Goal: Find specific page/section: Find specific page/section

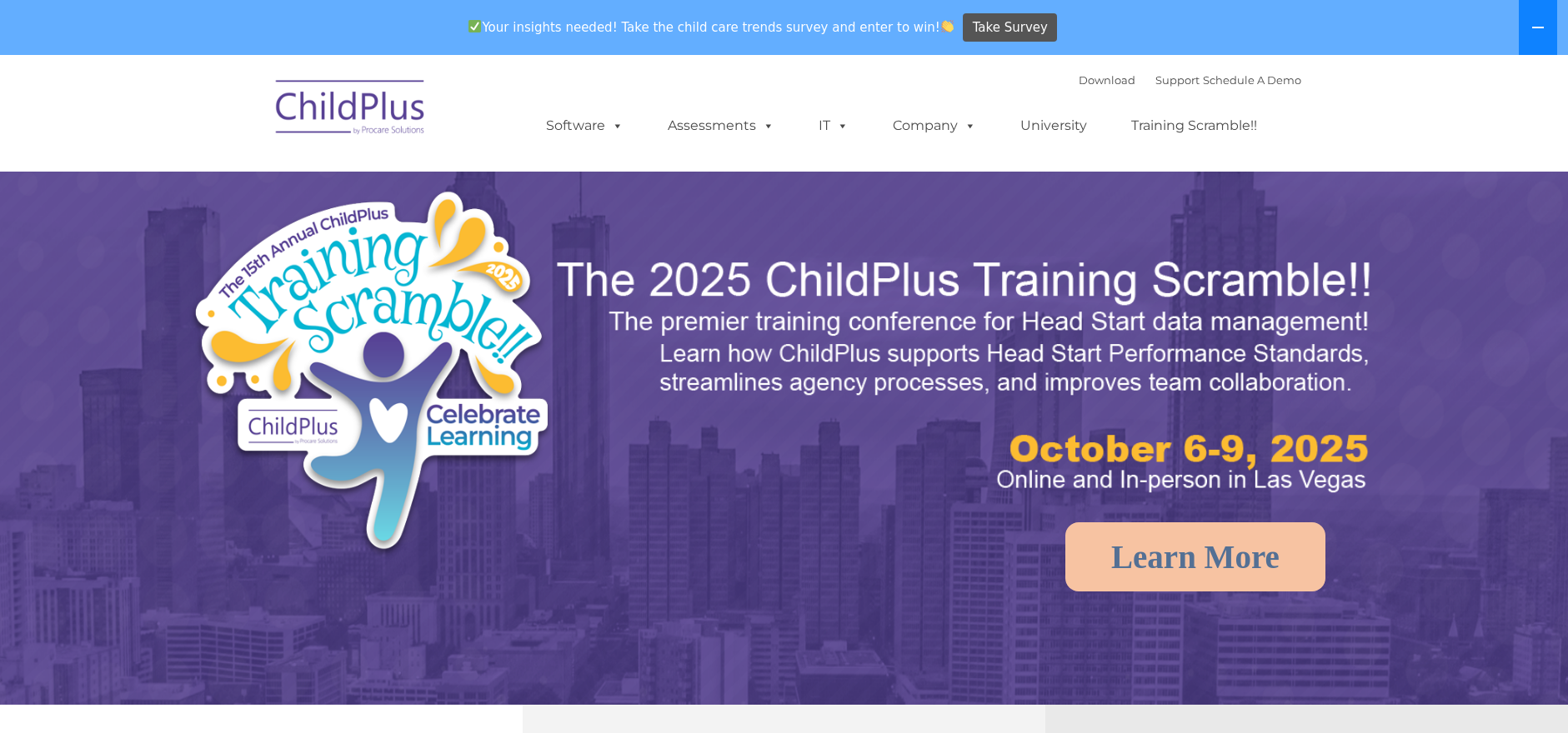
select select "MEDIUM"
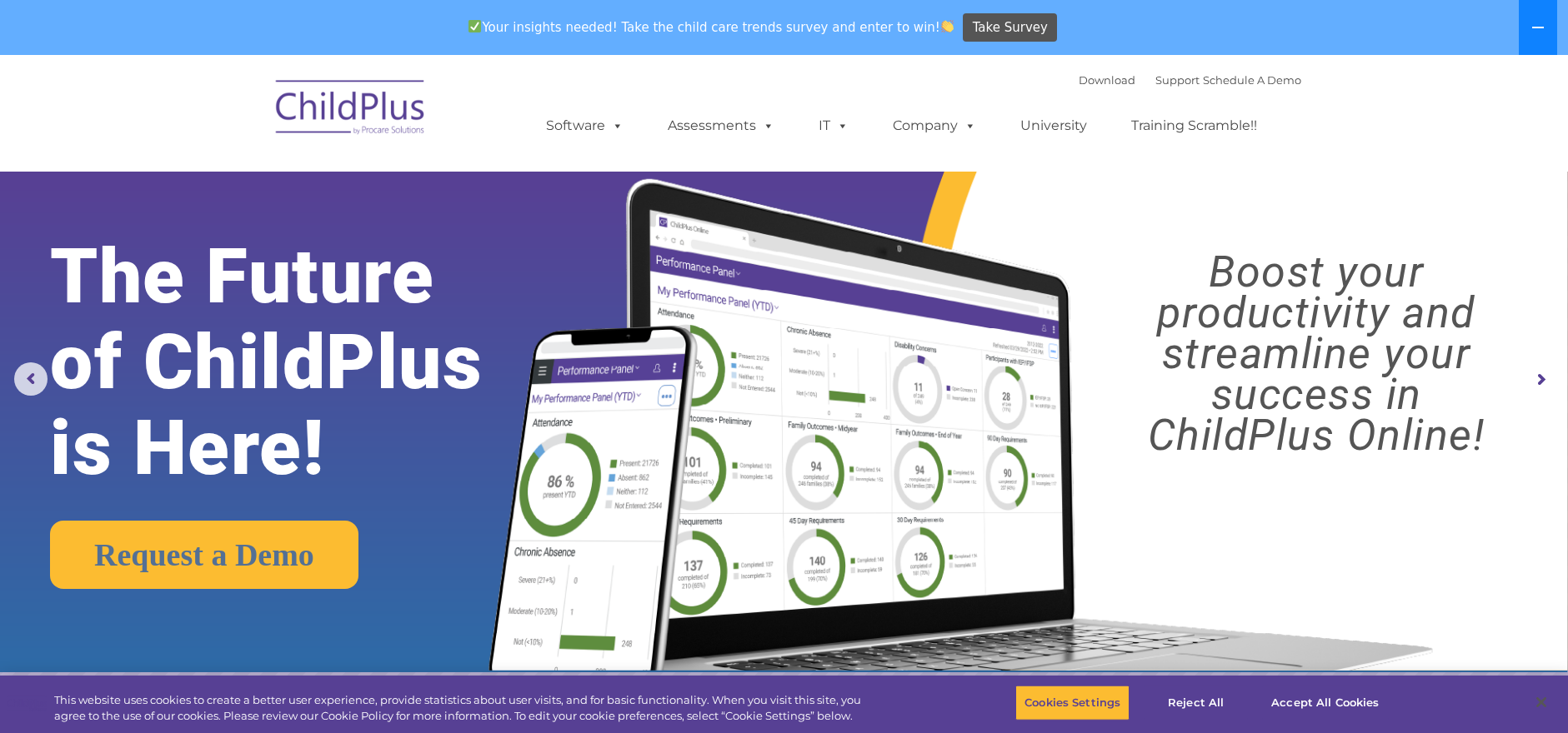
click at [1549, 24] on button at bounding box center [1537, 27] width 38 height 55
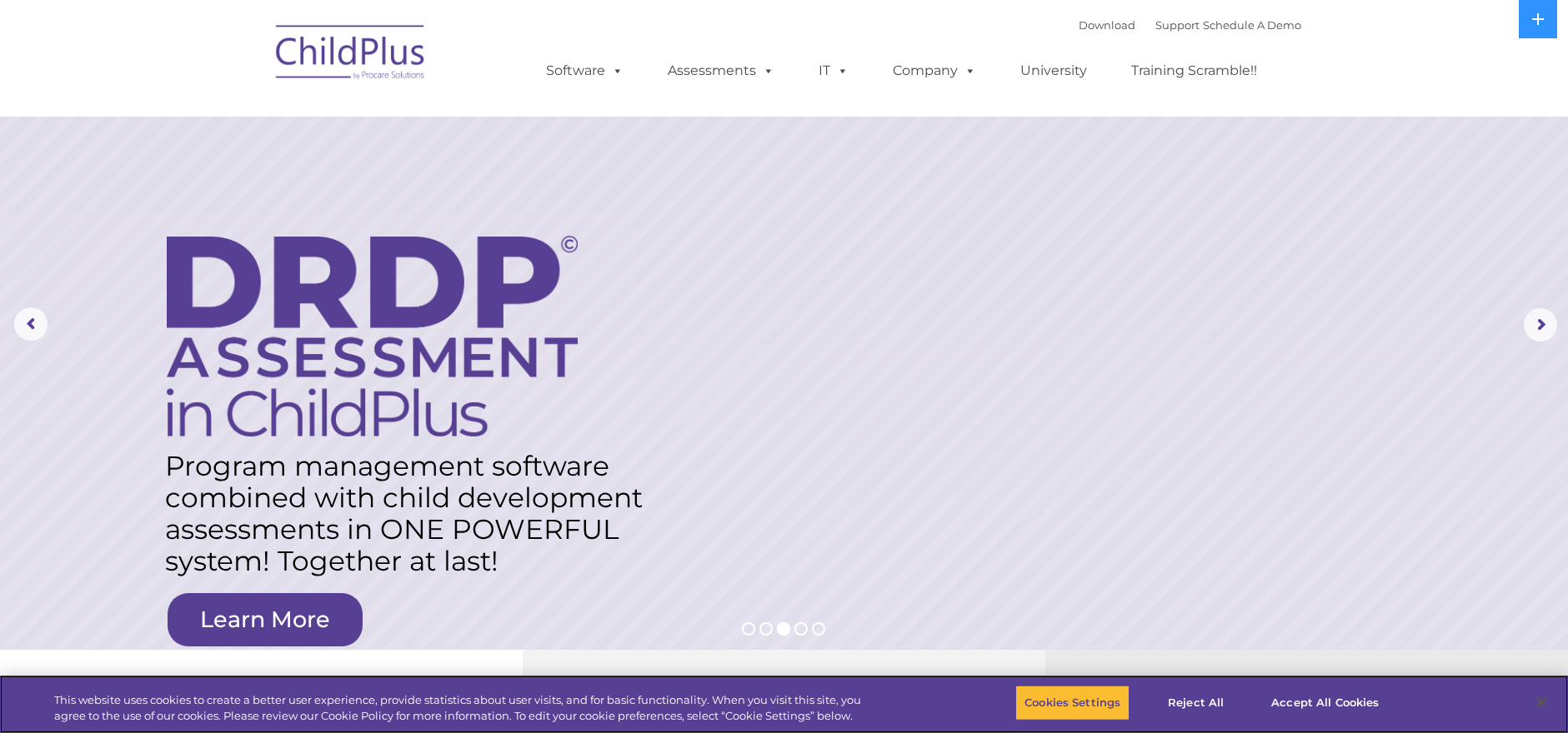
click at [1016, 675] on div "Cookies Settings Reject All Accept All Cookies" at bounding box center [1207, 704] width 384 height 59
click at [1052, 693] on button "Cookies Settings" at bounding box center [1071, 703] width 114 height 35
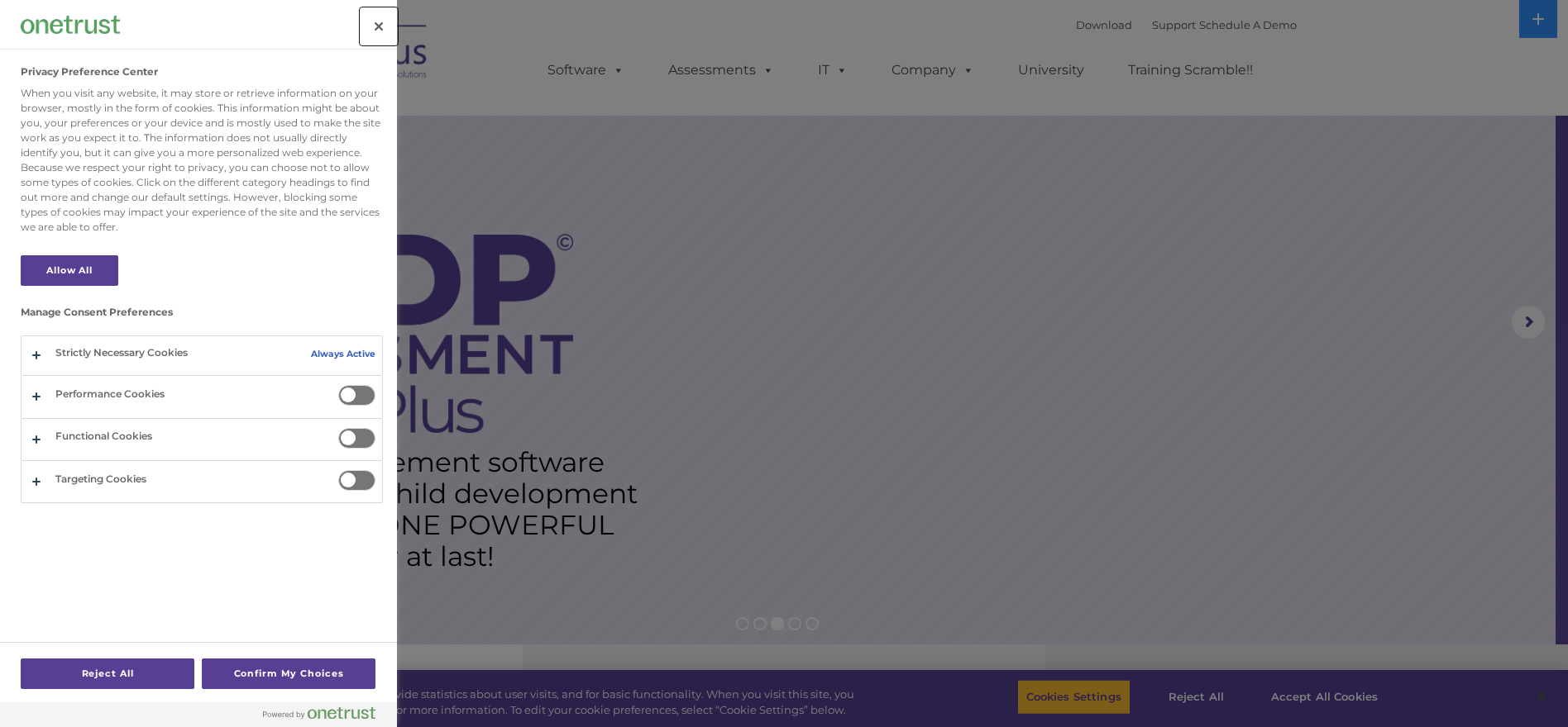
click at [366, 31] on button "Close" at bounding box center [379, 27] width 37 height 37
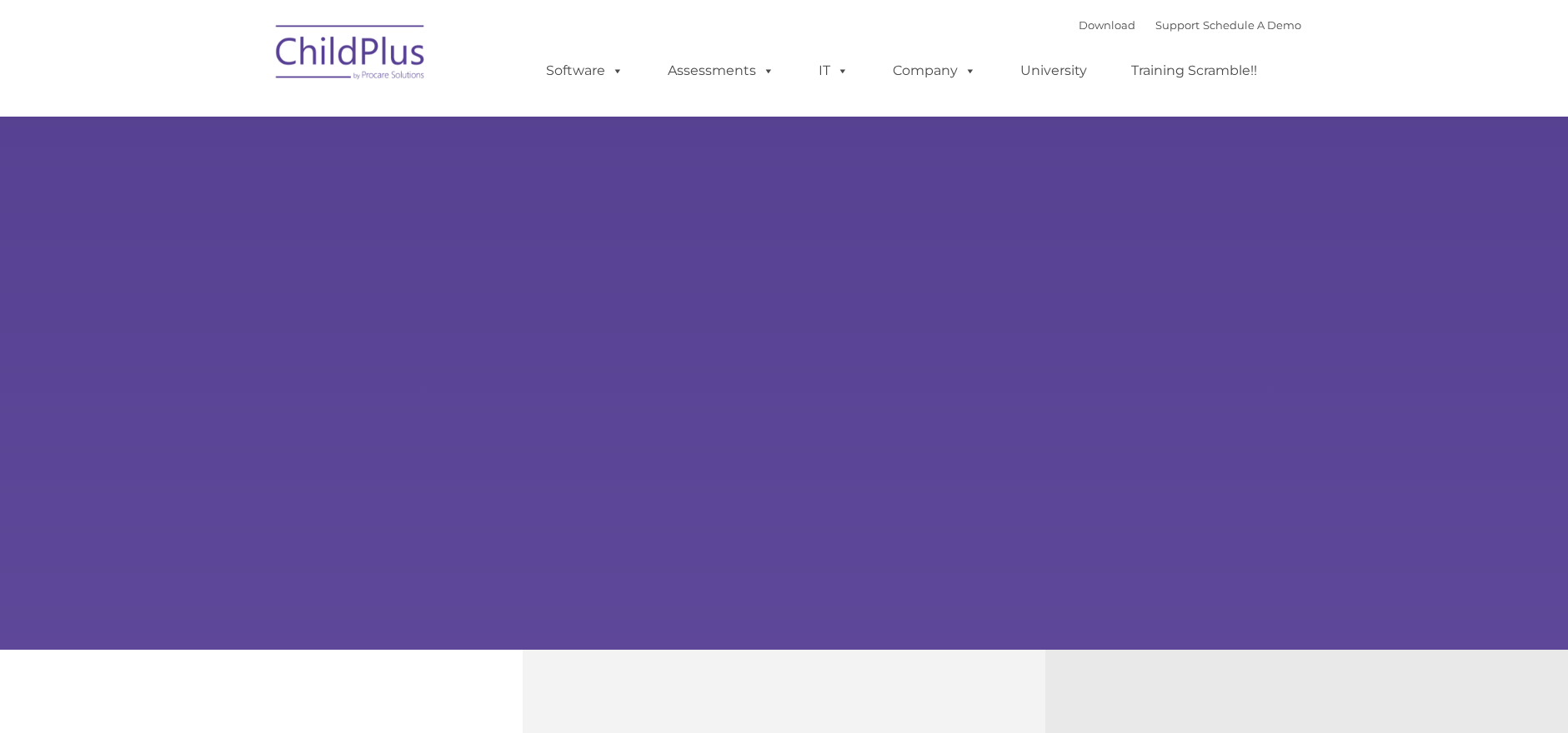
type input ""
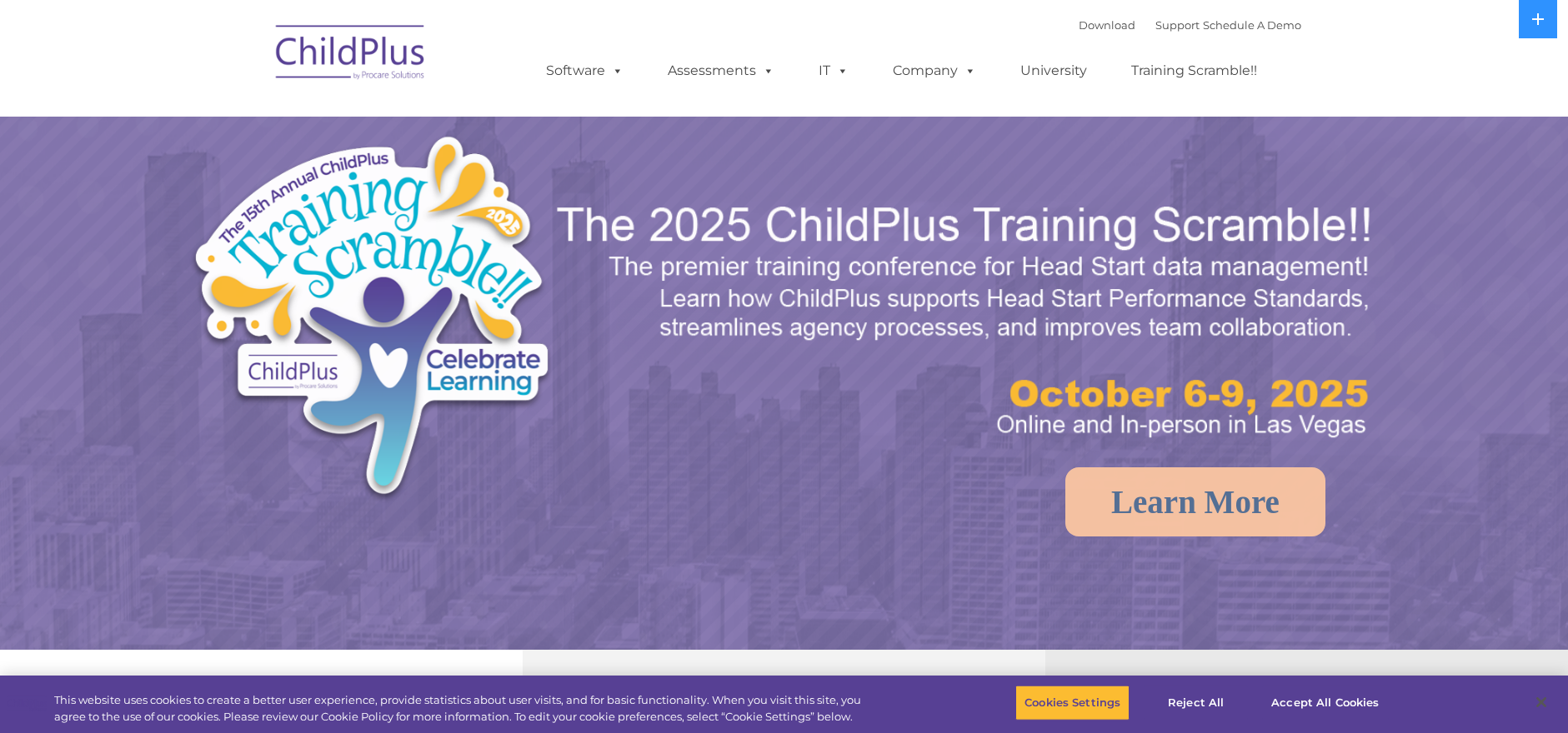
select select "MEDIUM"
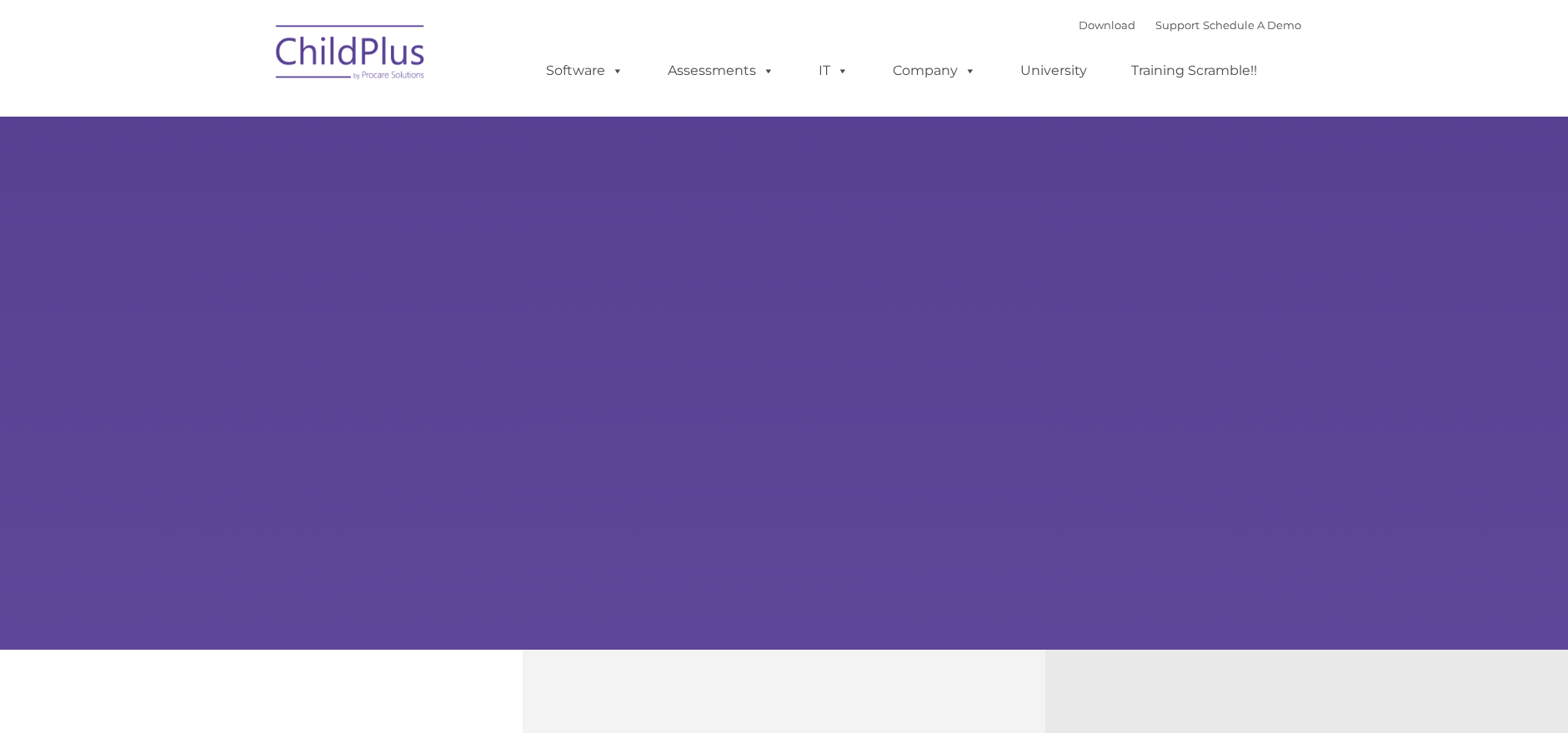
type input ""
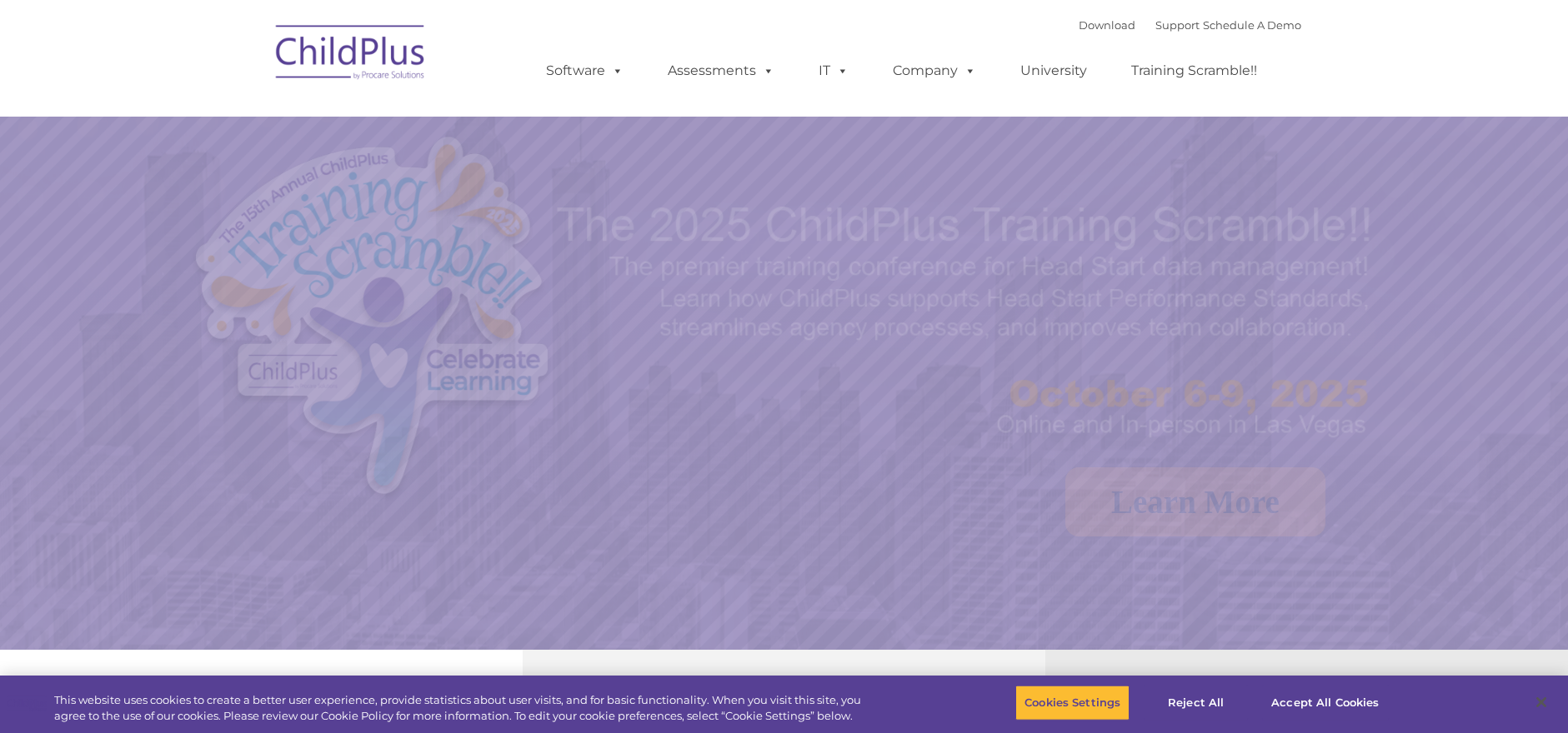
select select "MEDIUM"
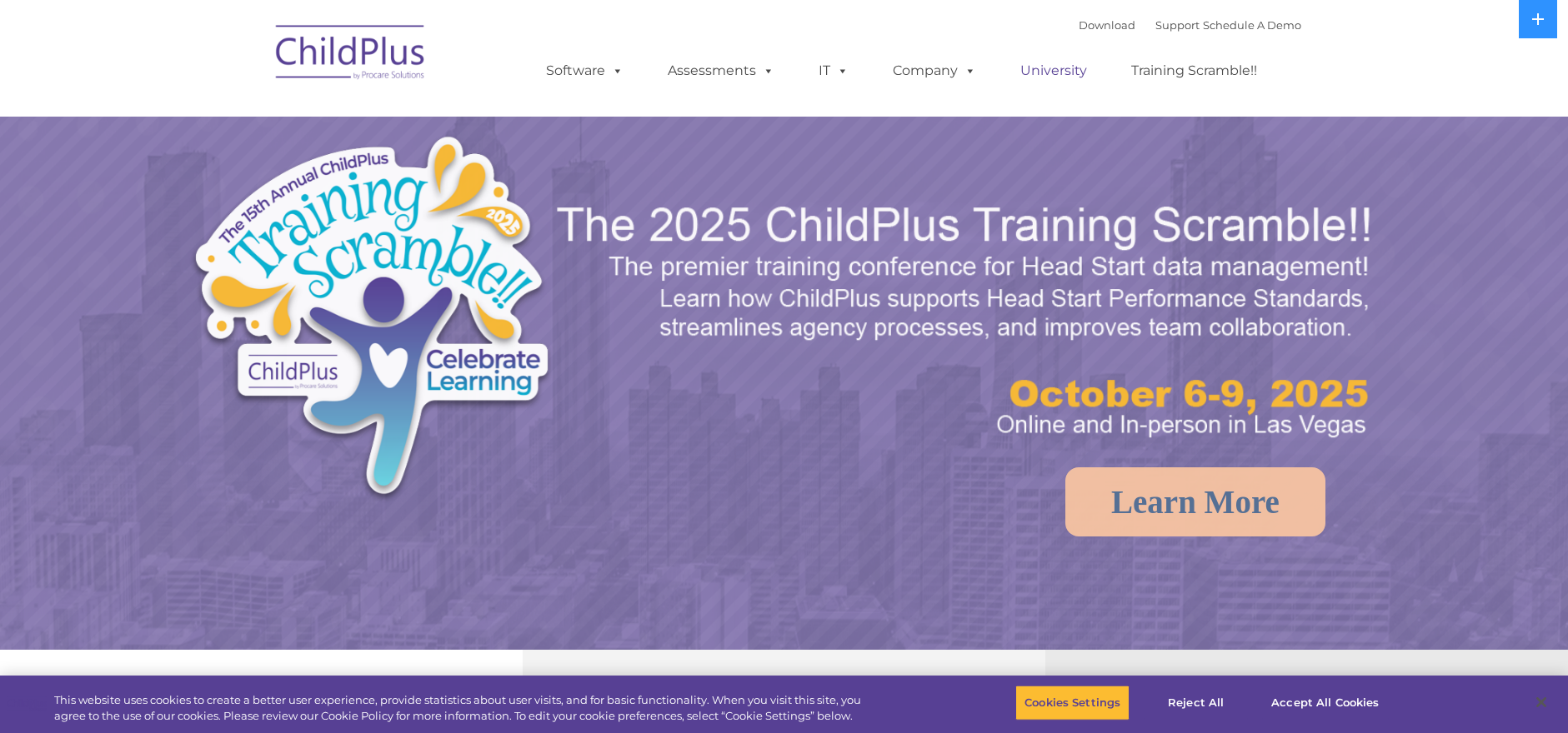
select select "MEDIUM"
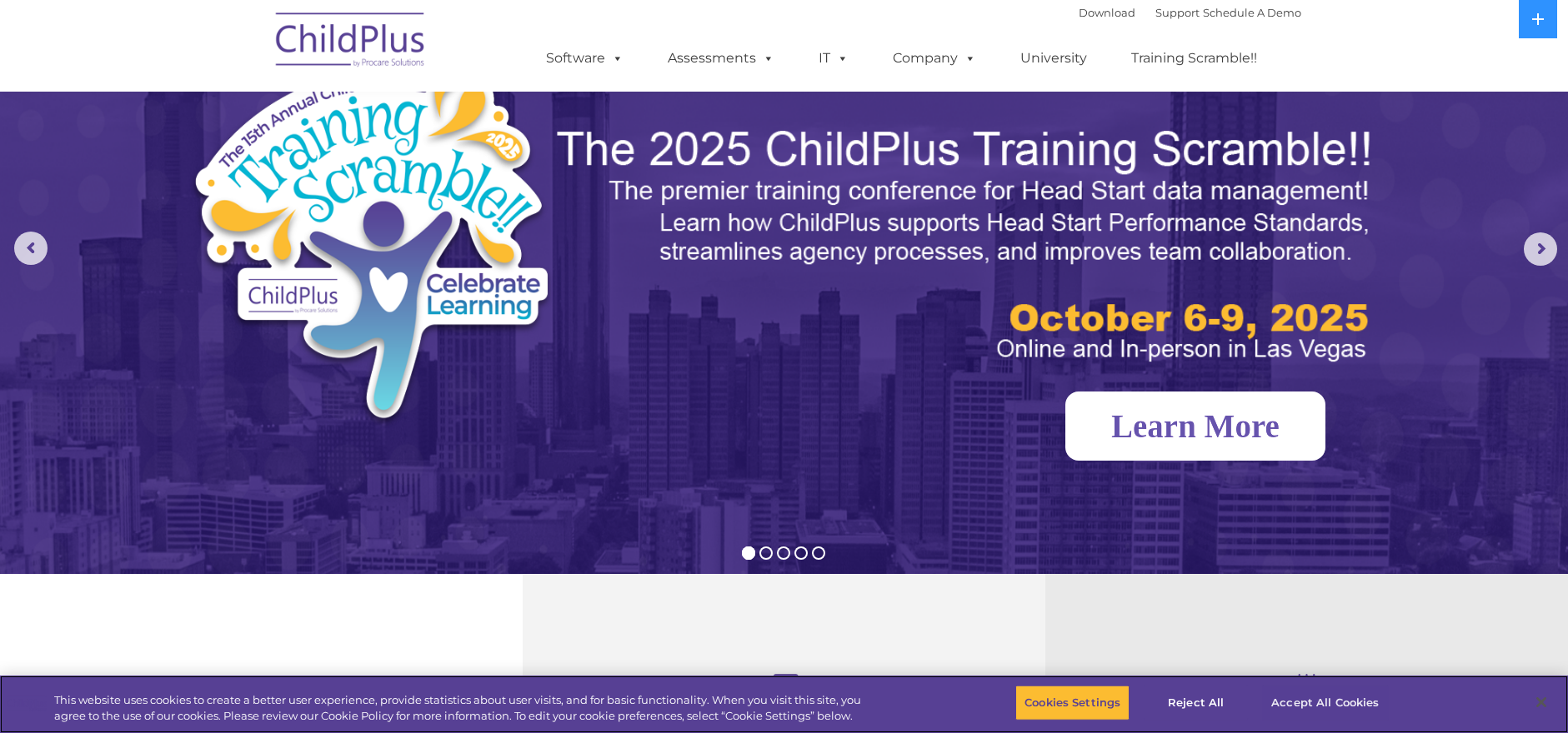
scroll to position [84, 0]
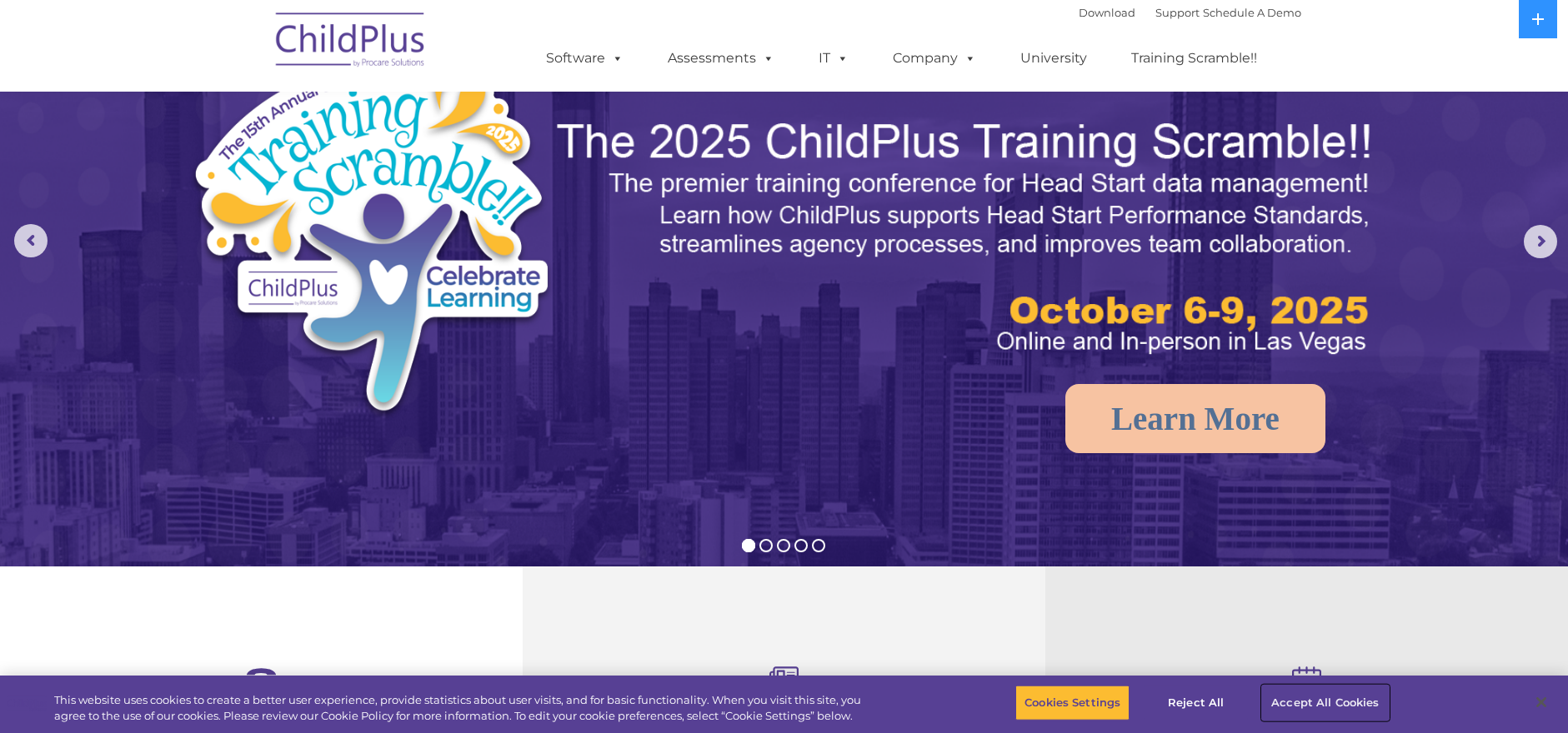
click at [1337, 695] on button "Accept All Cookies" at bounding box center [1325, 703] width 126 height 35
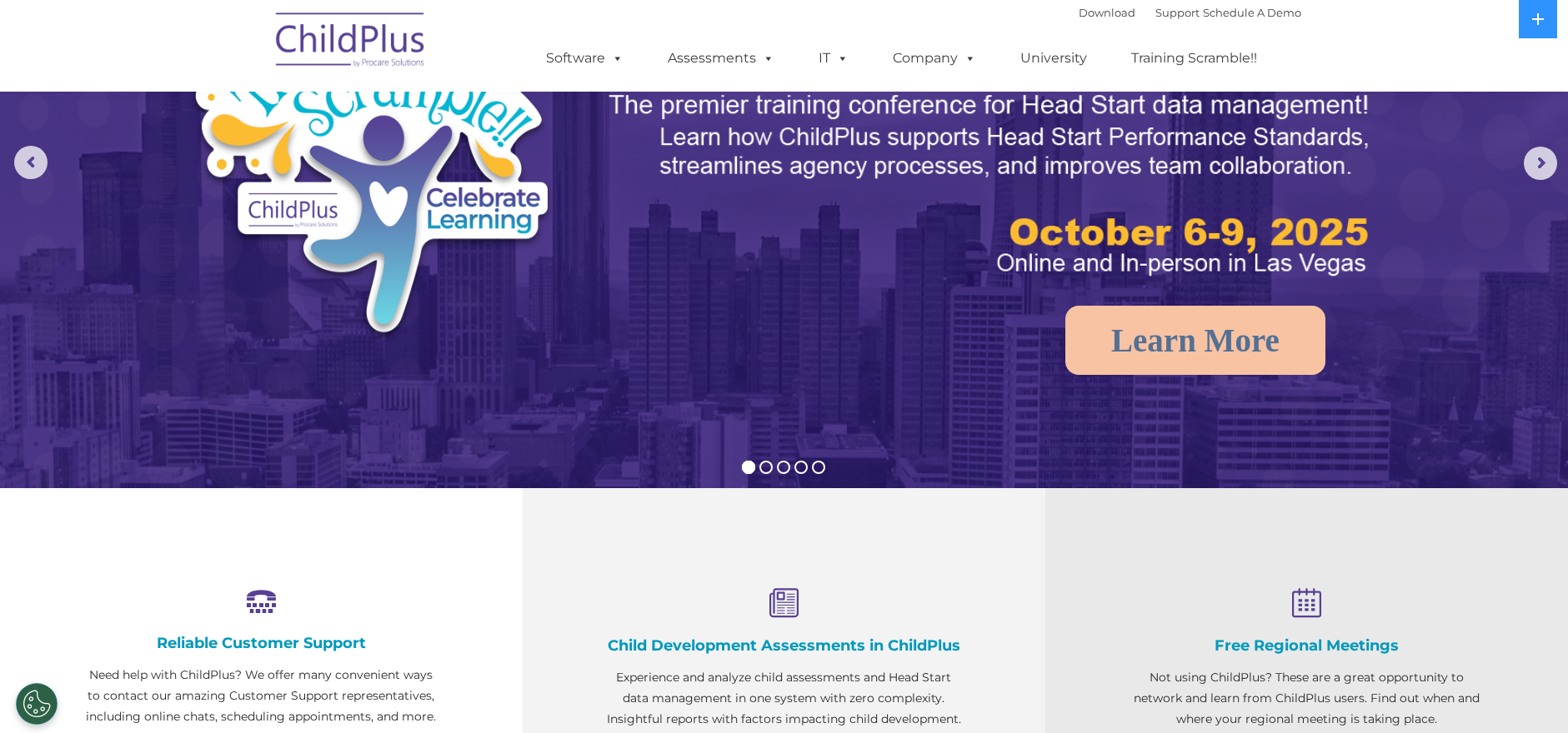
scroll to position [160, 0]
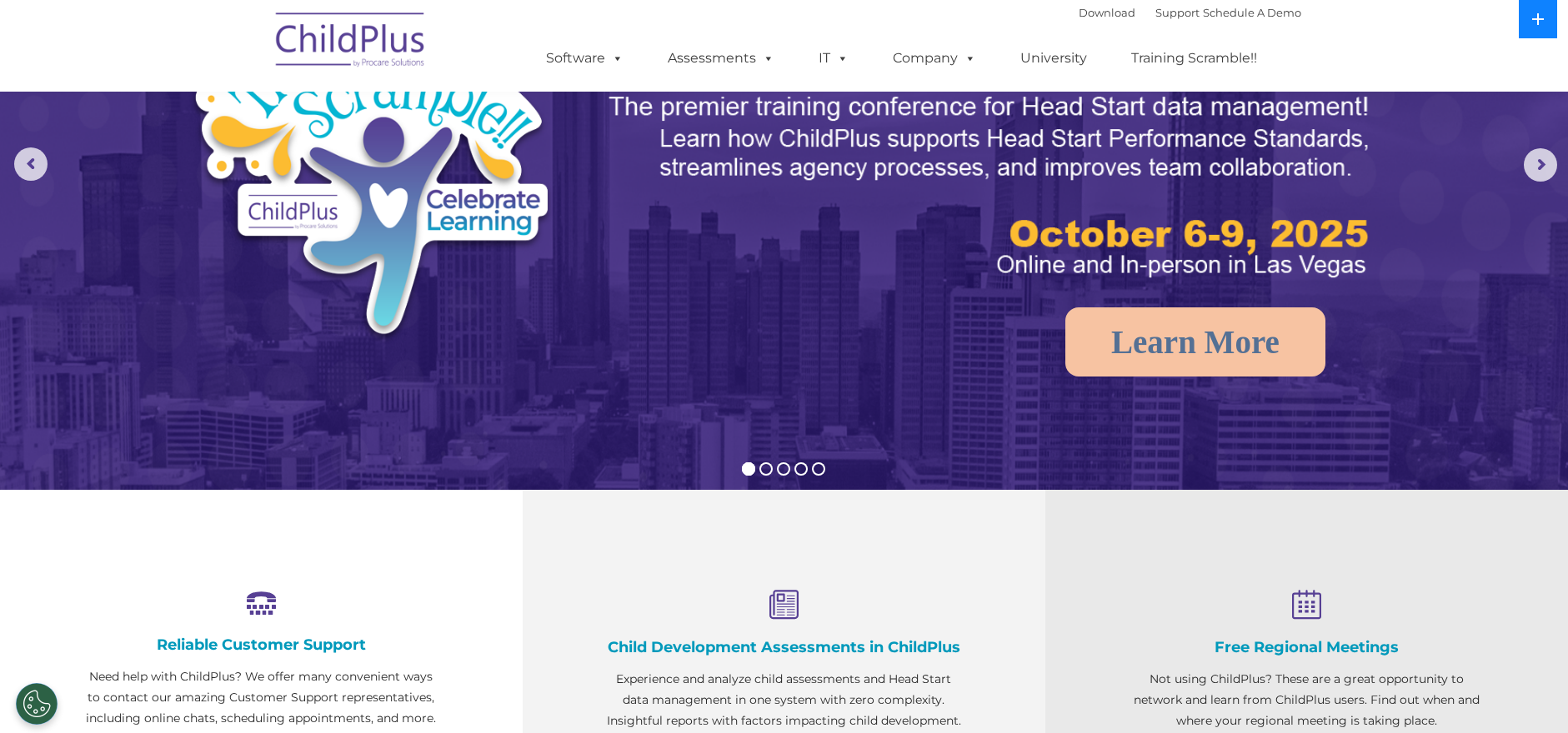
click at [1519, 6] on button at bounding box center [1537, 18] width 38 height 38
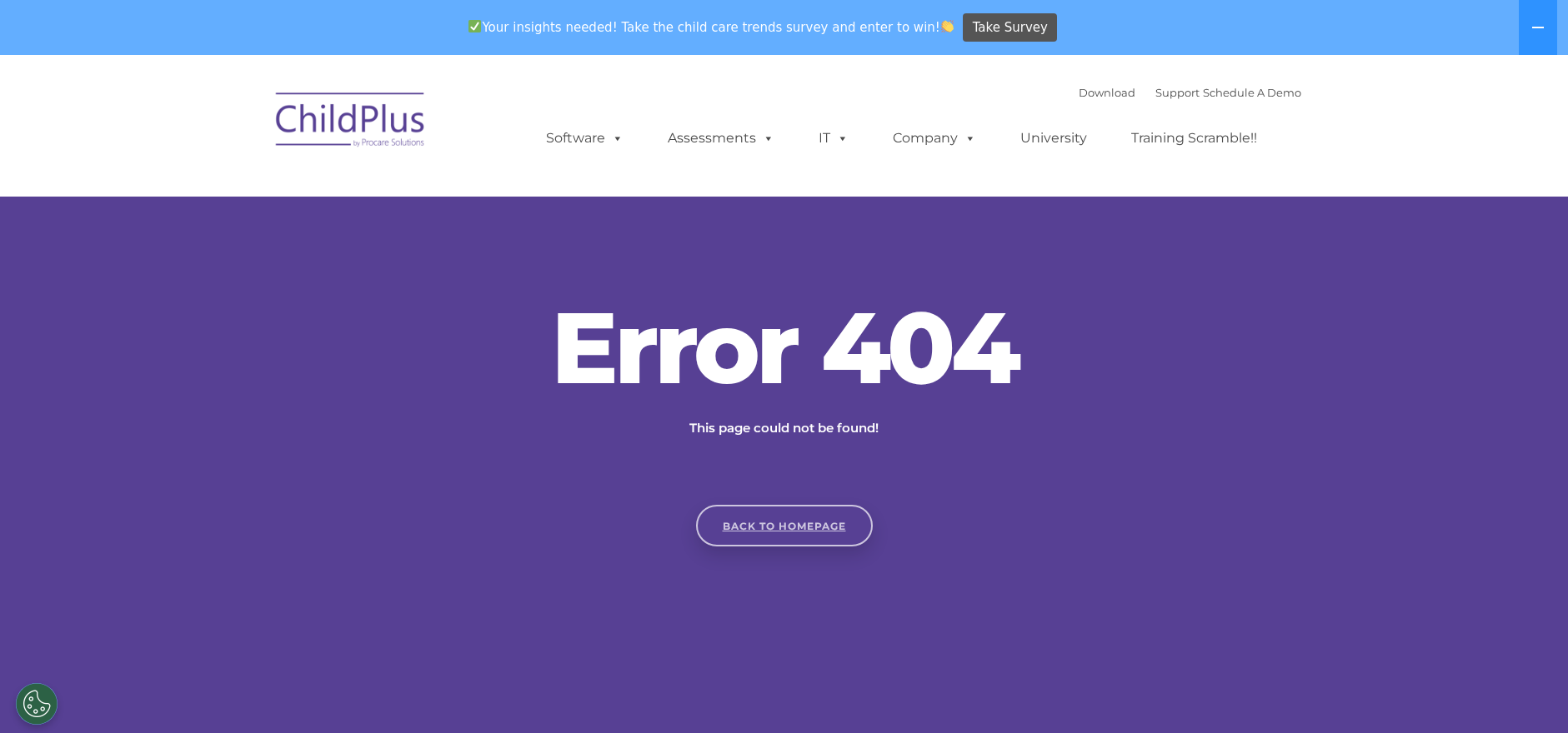
click at [803, 518] on link "Back to homepage" at bounding box center [784, 526] width 176 height 42
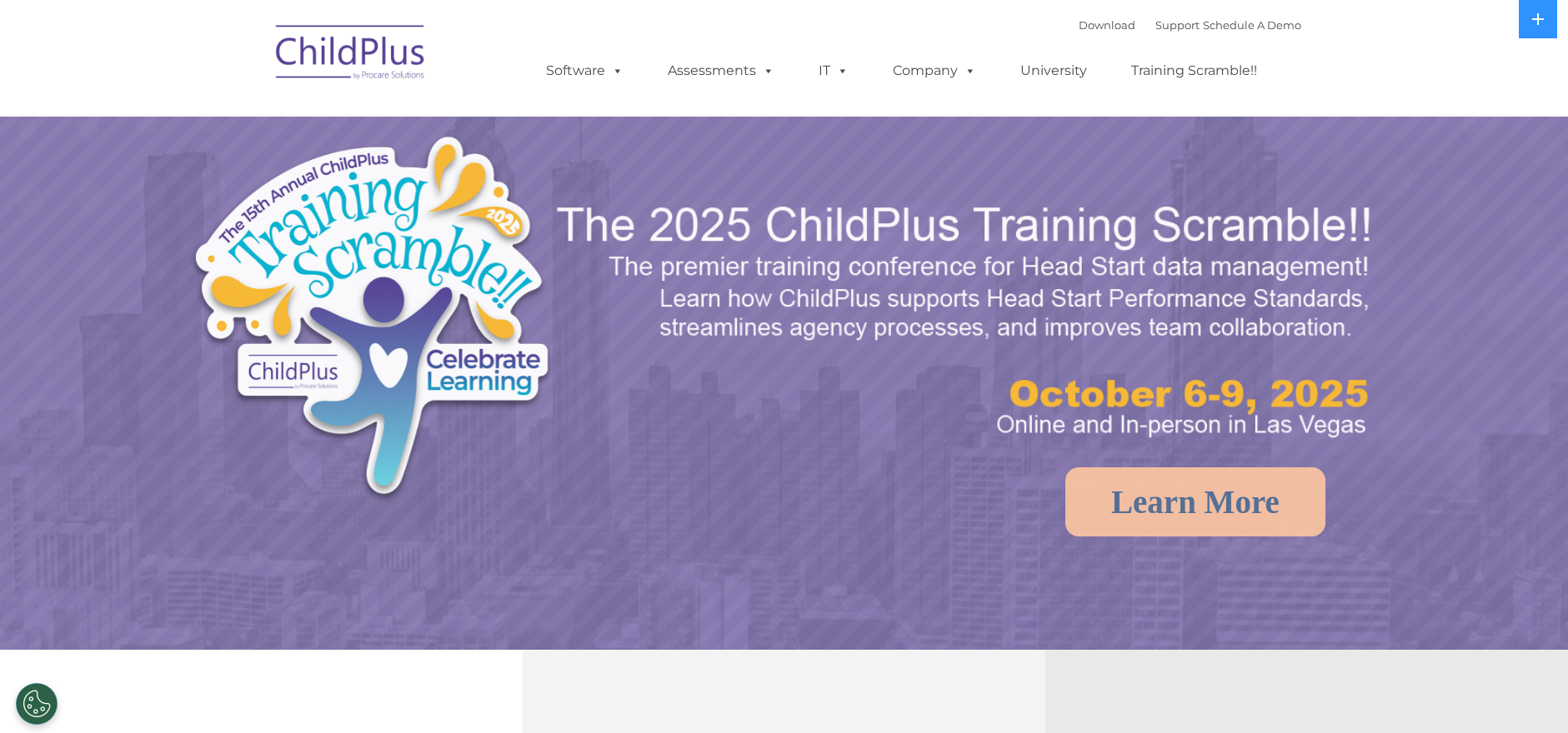
select select "MEDIUM"
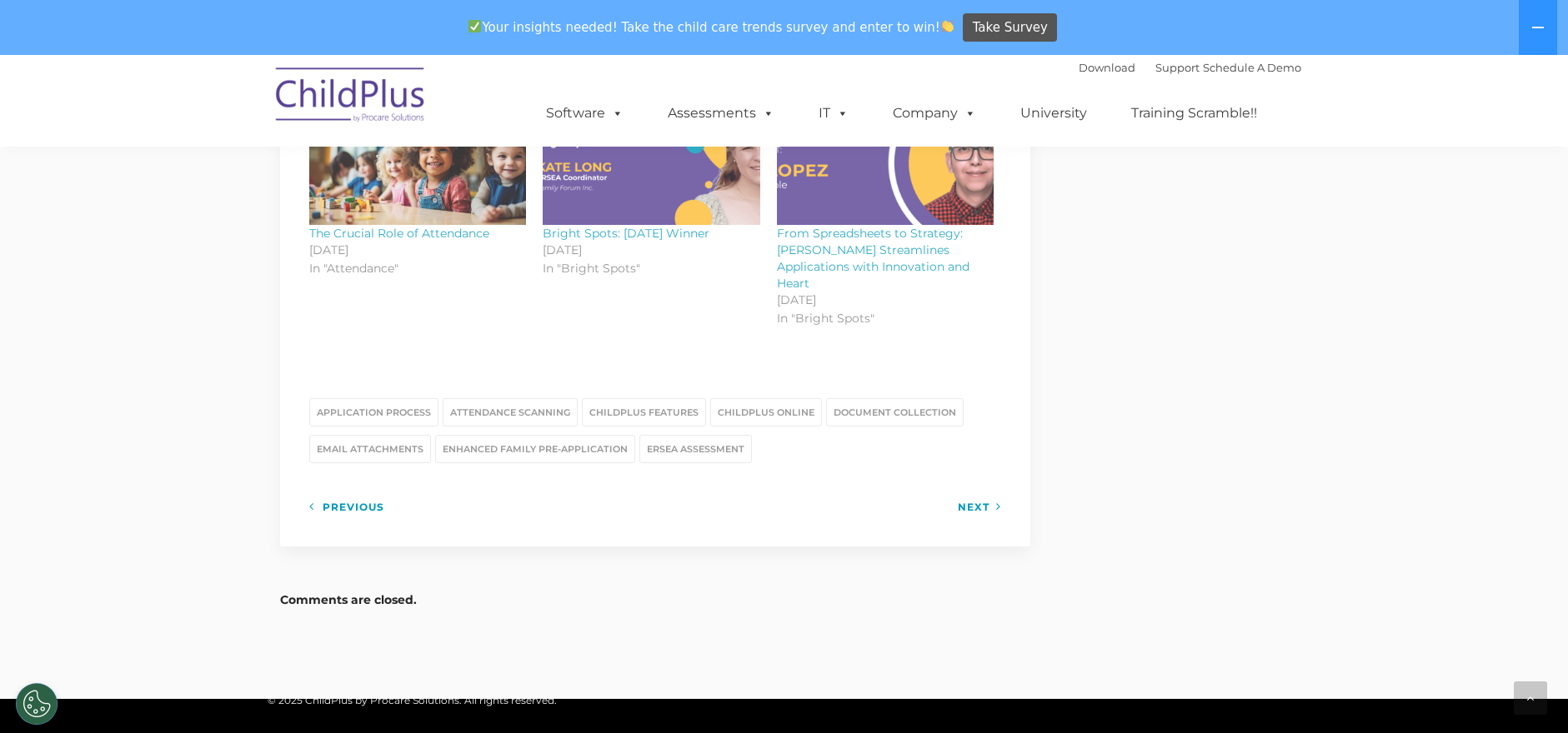
scroll to position [2087, 0]
